Goal: Entertainment & Leisure: Consume media (video, audio)

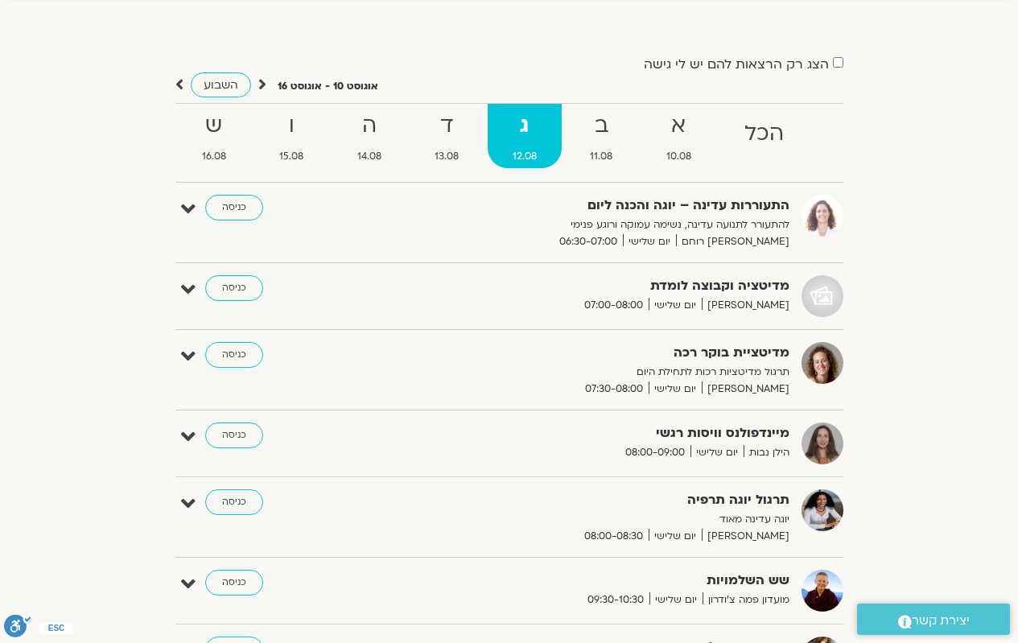
scroll to position [89, 0]
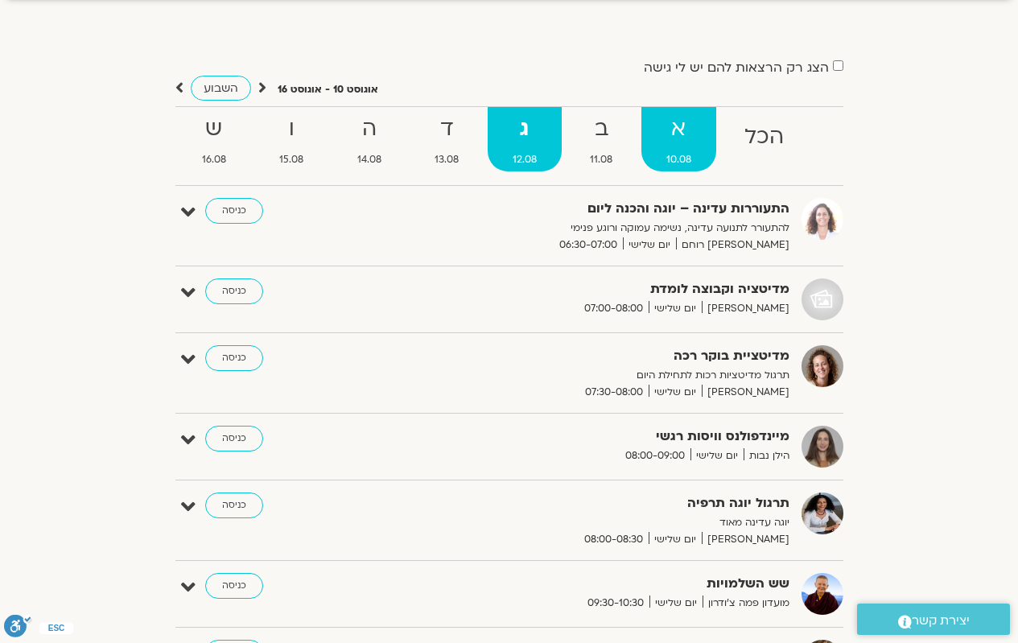
click at [674, 155] on span "10.08" at bounding box center [679, 159] width 76 height 17
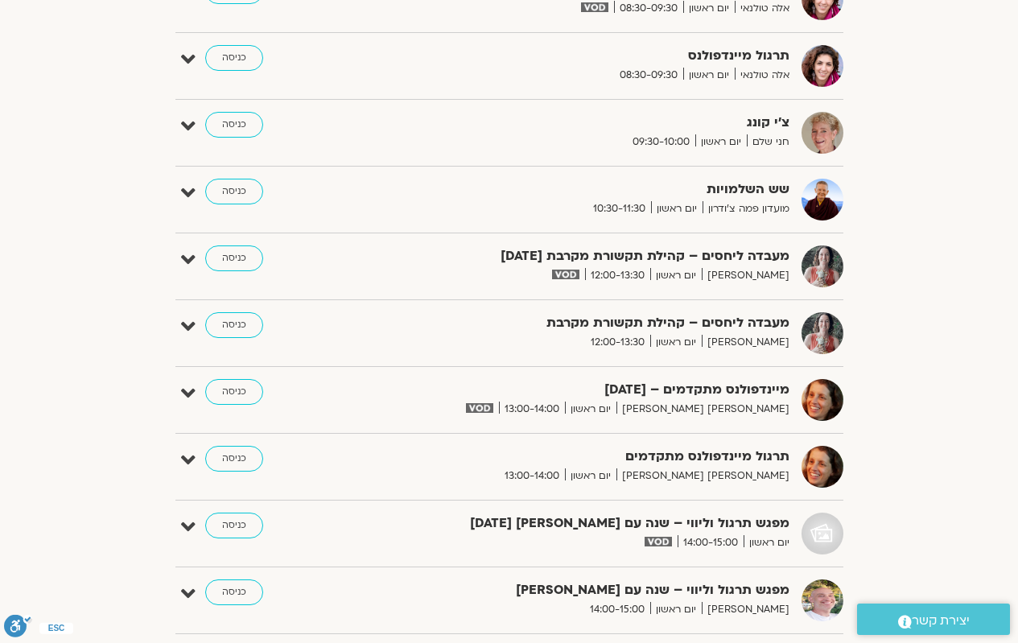
scroll to position [813, 0]
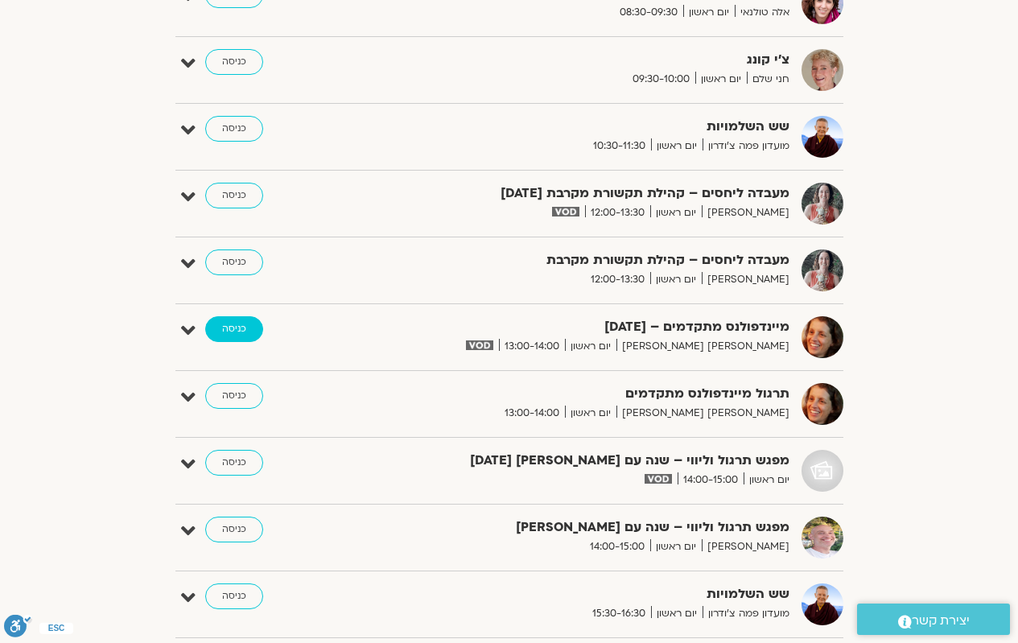
click at [219, 328] on link "כניסה" at bounding box center [234, 329] width 58 height 26
